Goal: Find contact information: Find contact information

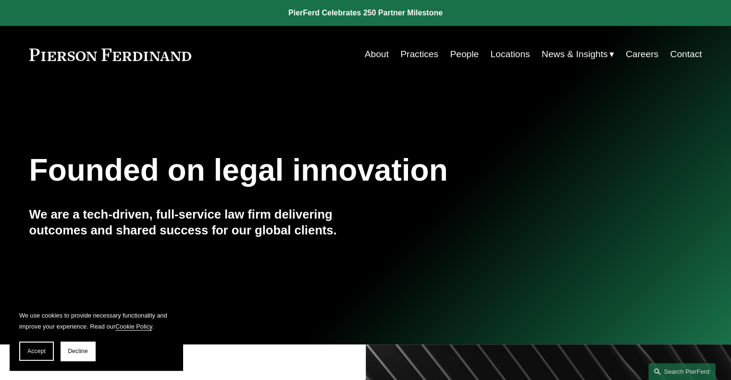
click at [681, 50] on link "Contact" at bounding box center [686, 54] width 32 height 18
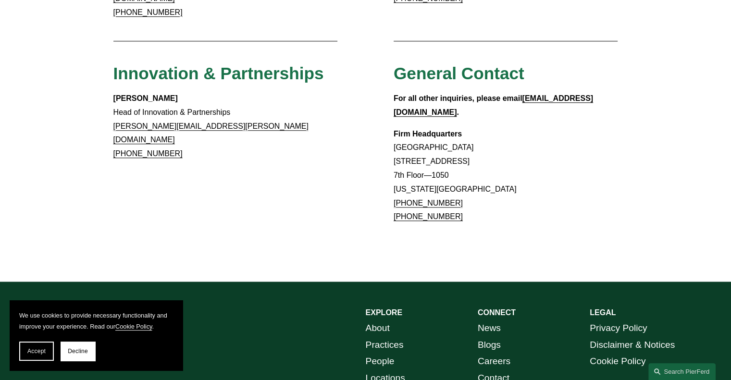
scroll to position [852, 0]
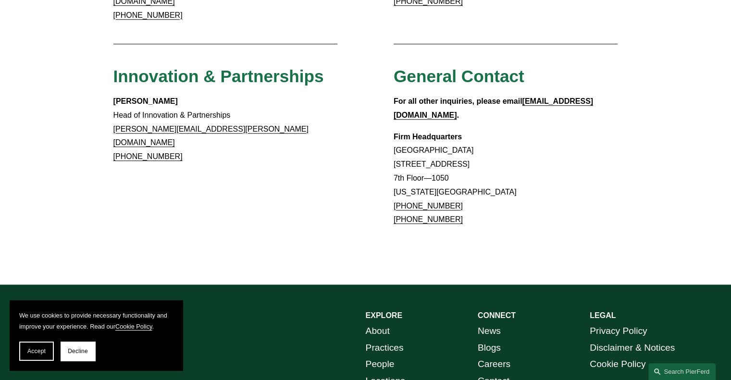
drag, startPoint x: 456, startPoint y: 176, endPoint x: 389, endPoint y: 157, distance: 70.0
copy p "[PHONE_NUMBER] [PHONE_NUMBER]"
